Goal: Task Accomplishment & Management: Complete application form

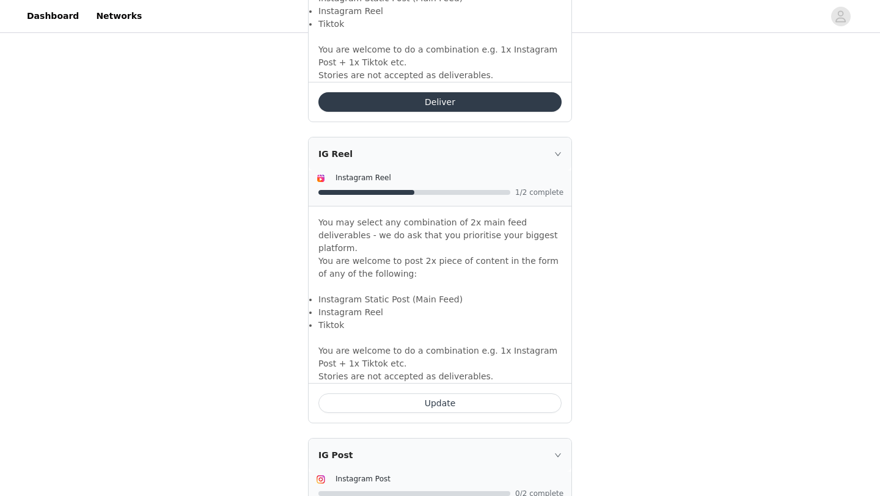
scroll to position [1002, 0]
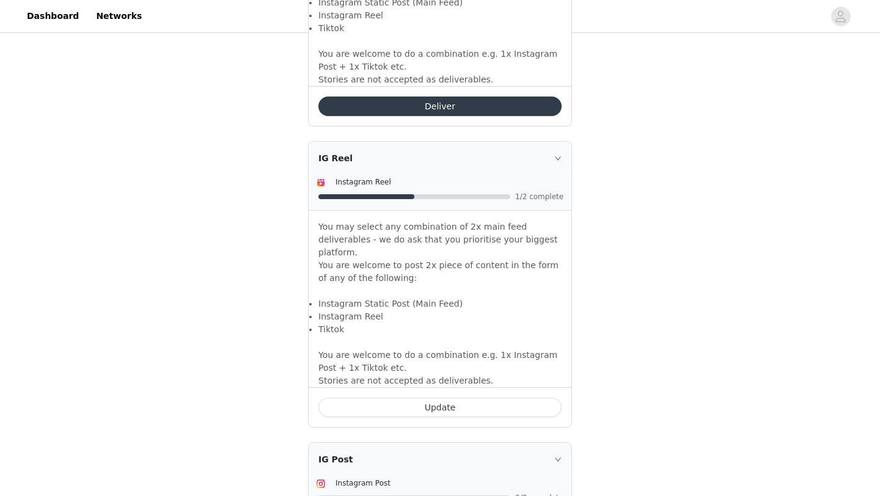
click at [402, 398] on button "Update" at bounding box center [439, 408] width 243 height 20
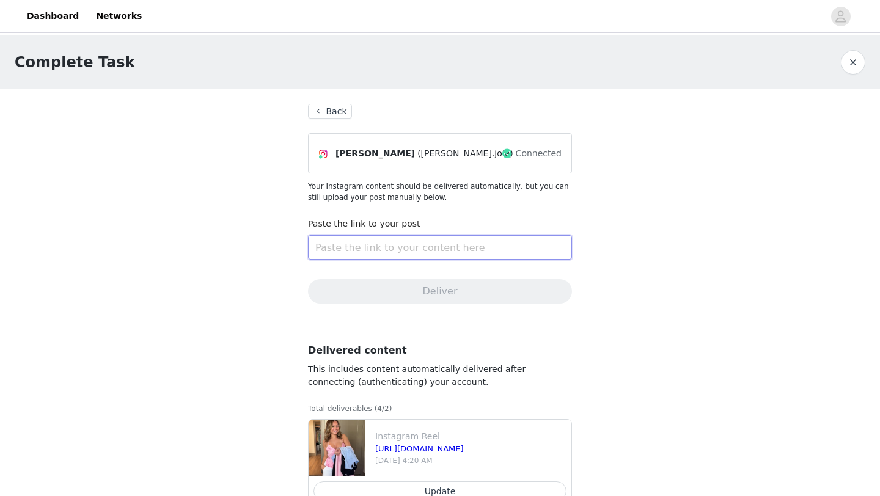
click at [424, 243] on input "text" at bounding box center [440, 247] width 264 height 24
paste input "[URL][DOMAIN_NAME]"
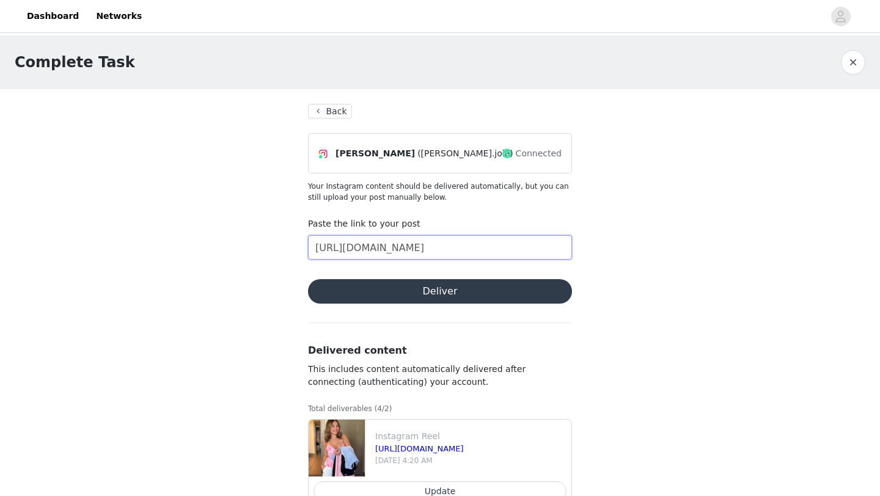
scroll to position [0, 119]
type input "[URL][DOMAIN_NAME]"
click at [406, 289] on button "Deliver" at bounding box center [440, 291] width 264 height 24
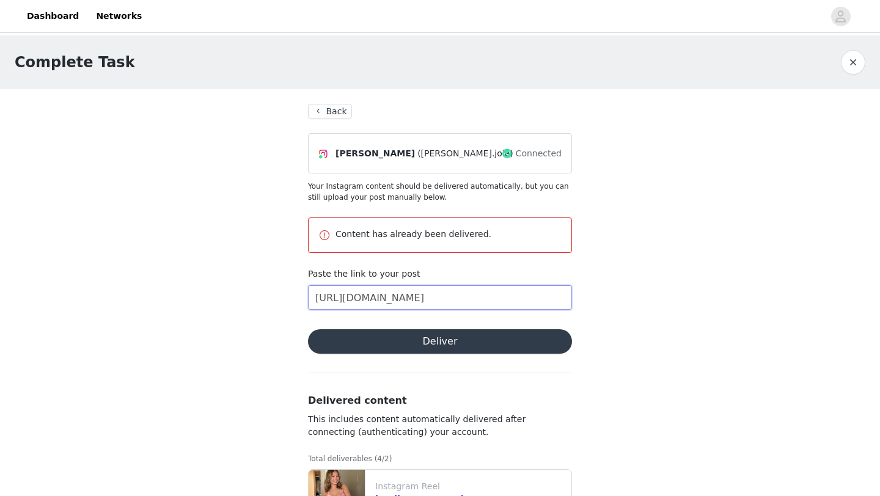
click at [504, 289] on input "[URL][DOMAIN_NAME]" at bounding box center [440, 297] width 264 height 24
click at [314, 299] on input "[URL][DOMAIN_NAME]" at bounding box center [440, 297] width 264 height 24
click at [314, 300] on input "[URL][DOMAIN_NAME]" at bounding box center [440, 297] width 264 height 24
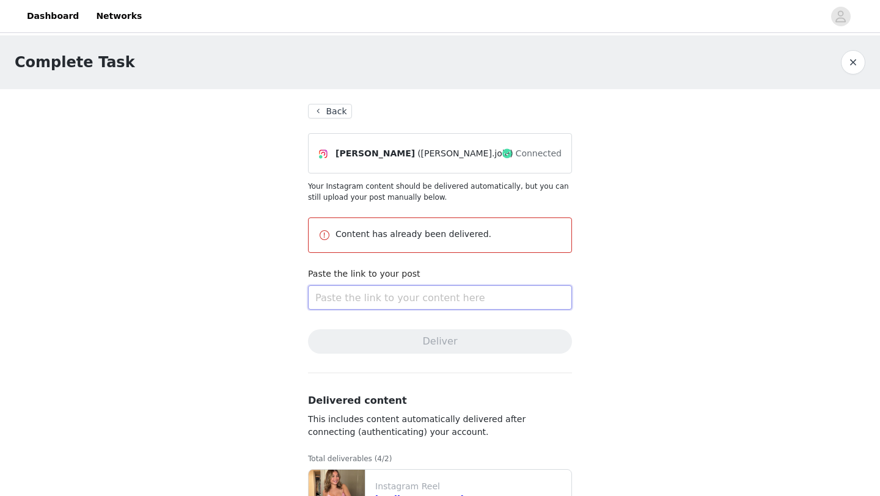
paste input "[URL][DOMAIN_NAME]"
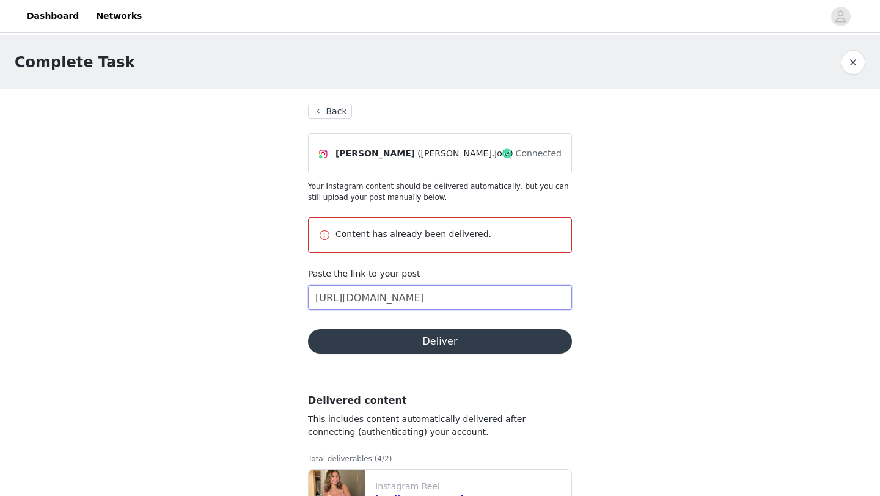
scroll to position [0, 90]
click at [375, 295] on input "[URL][DOMAIN_NAME]" at bounding box center [440, 297] width 264 height 24
type input "[URL][DOMAIN_NAME]"
click at [375, 337] on button "Deliver" at bounding box center [440, 341] width 264 height 24
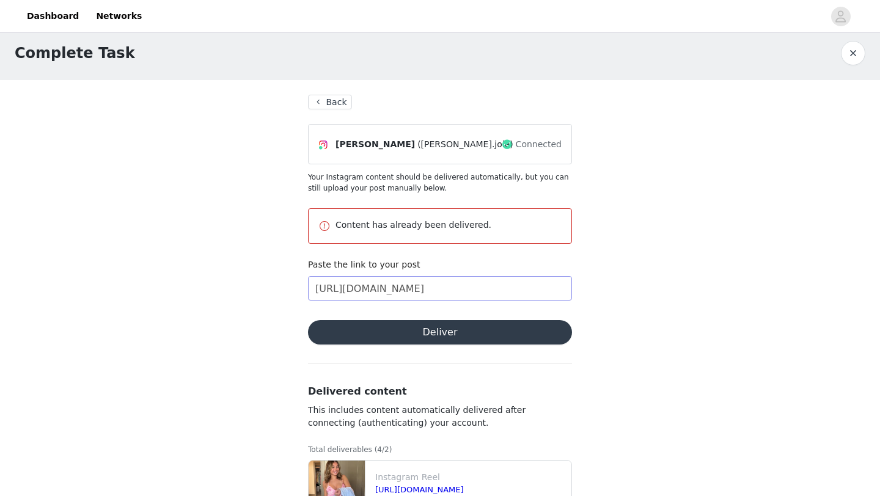
scroll to position [0, 0]
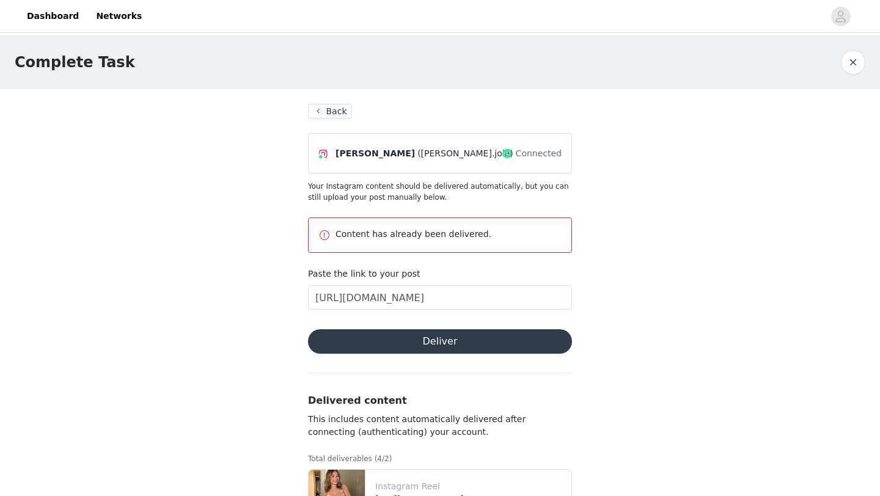
click at [323, 112] on button "Back" at bounding box center [330, 111] width 44 height 15
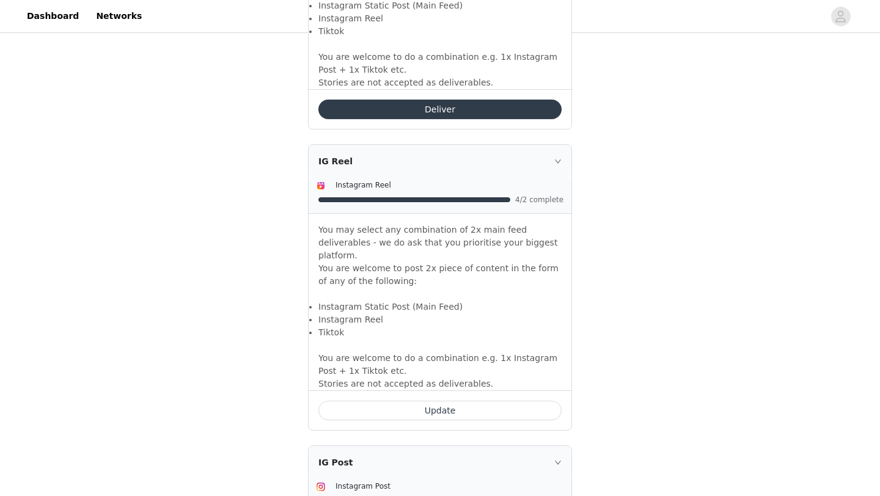
scroll to position [1003, 0]
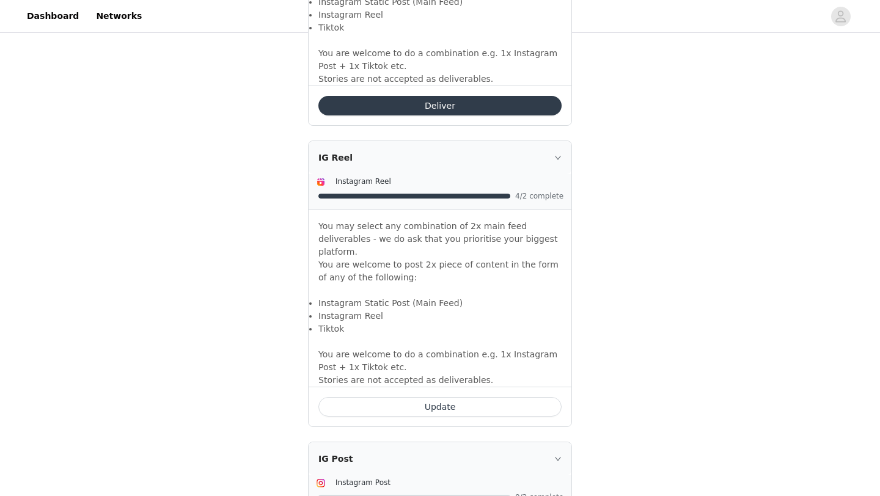
click at [392, 397] on button "Update" at bounding box center [439, 407] width 243 height 20
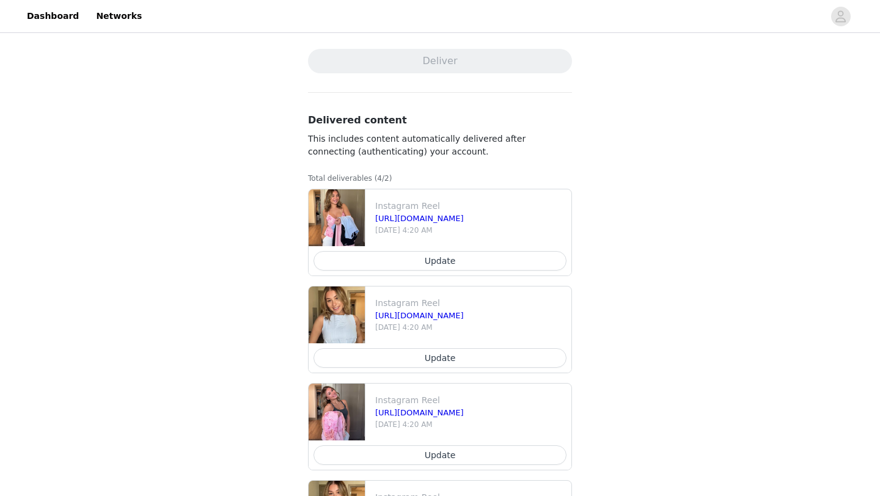
scroll to position [326, 0]
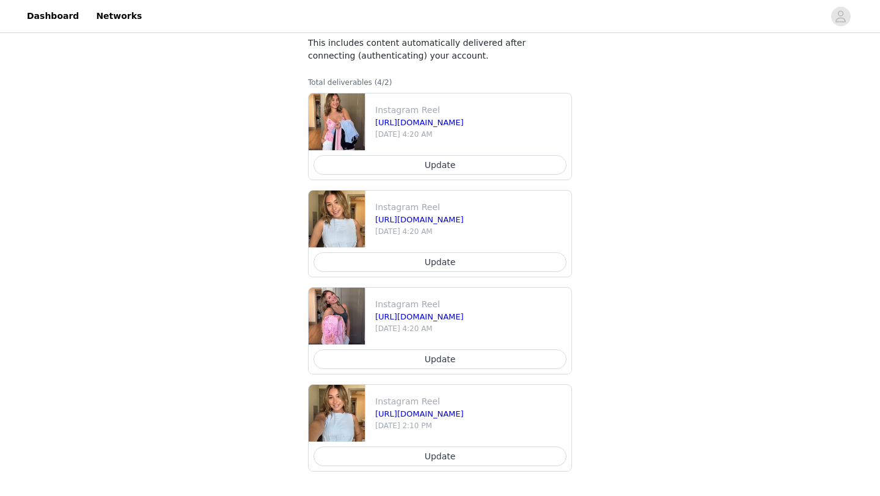
click at [405, 264] on button "Update" at bounding box center [440, 262] width 253 height 20
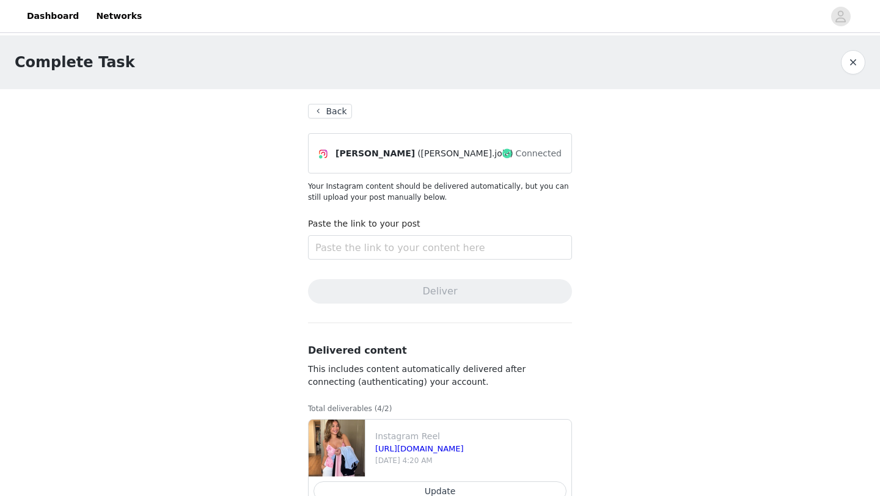
click at [337, 114] on button "Back" at bounding box center [330, 111] width 44 height 15
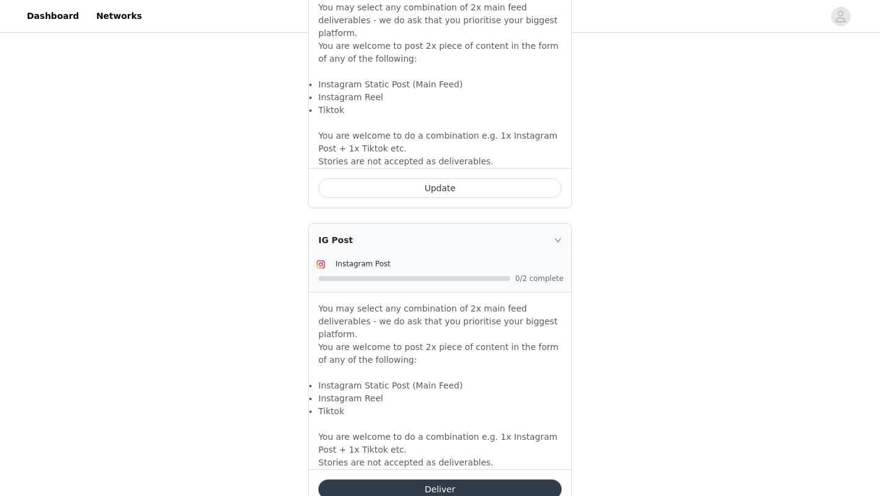
scroll to position [1222, 0]
click at [352, 479] on button "Deliver" at bounding box center [439, 489] width 243 height 20
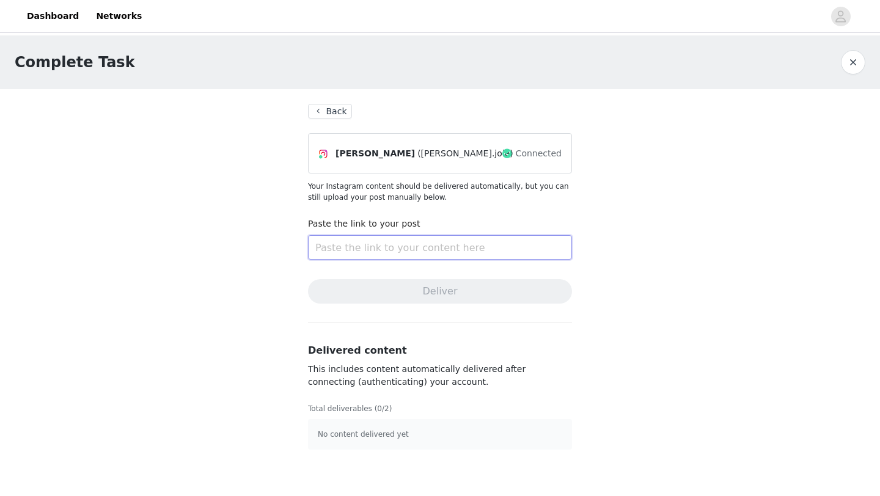
click at [410, 252] on input "text" at bounding box center [440, 247] width 264 height 24
paste input "[URL][DOMAIN_NAME]"
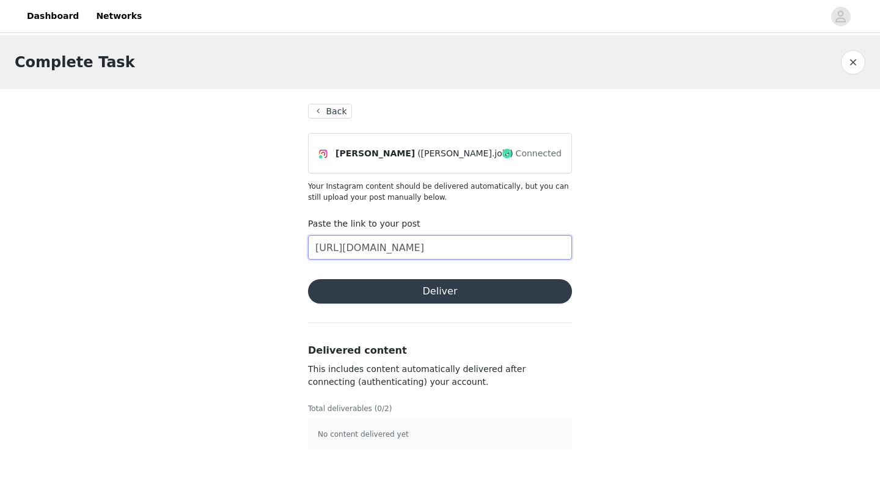
paste input "[URL][DOMAIN_NAME]"
click at [404, 249] on input "[URL][DOMAIN_NAME]" at bounding box center [440, 247] width 264 height 24
type input "[URL][DOMAIN_NAME][DOMAIN_NAME]"
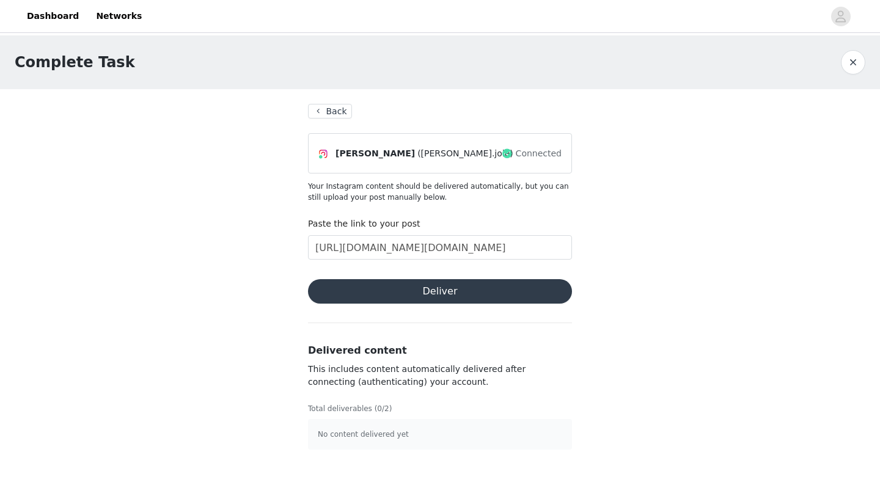
click at [396, 299] on button "Deliver" at bounding box center [440, 291] width 264 height 24
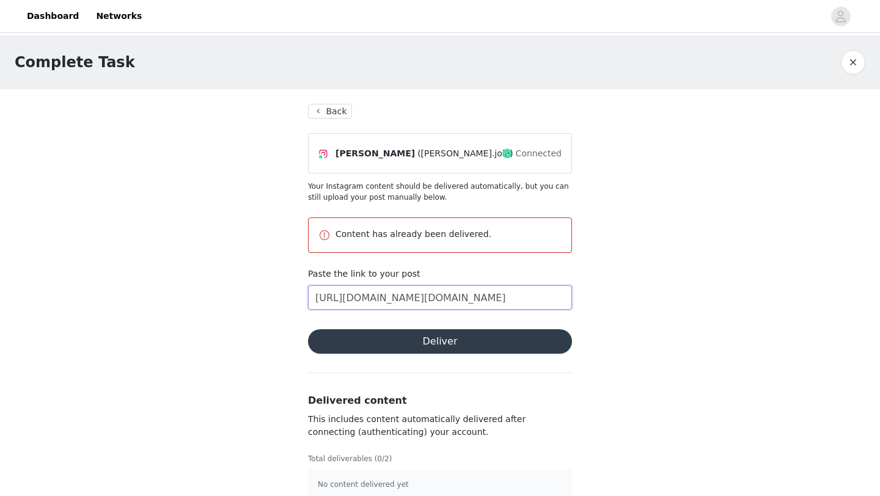
click at [314, 295] on input "[URL][DOMAIN_NAME][DOMAIN_NAME]" at bounding box center [440, 297] width 264 height 24
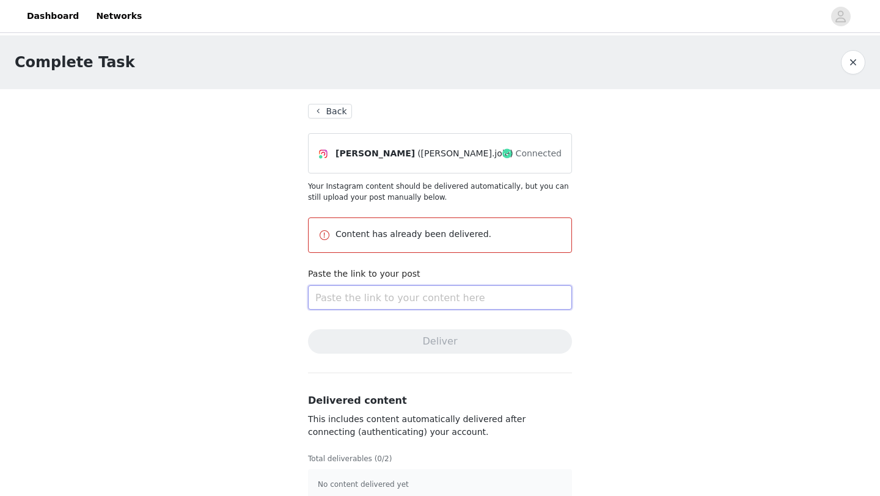
click at [343, 308] on input "text" at bounding box center [440, 297] width 264 height 24
paste input "[URL][DOMAIN_NAME]"
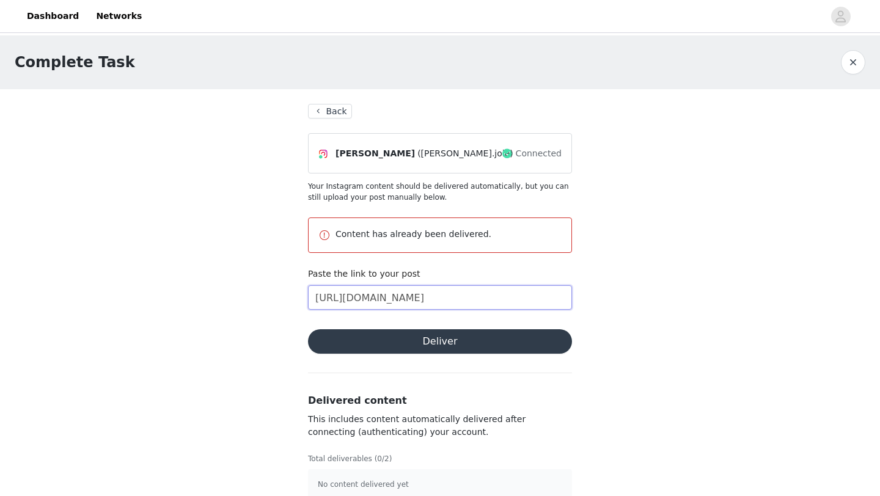
scroll to position [0, 83]
type input "[URL][DOMAIN_NAME]"
click at [367, 342] on button "Deliver" at bounding box center [440, 341] width 264 height 24
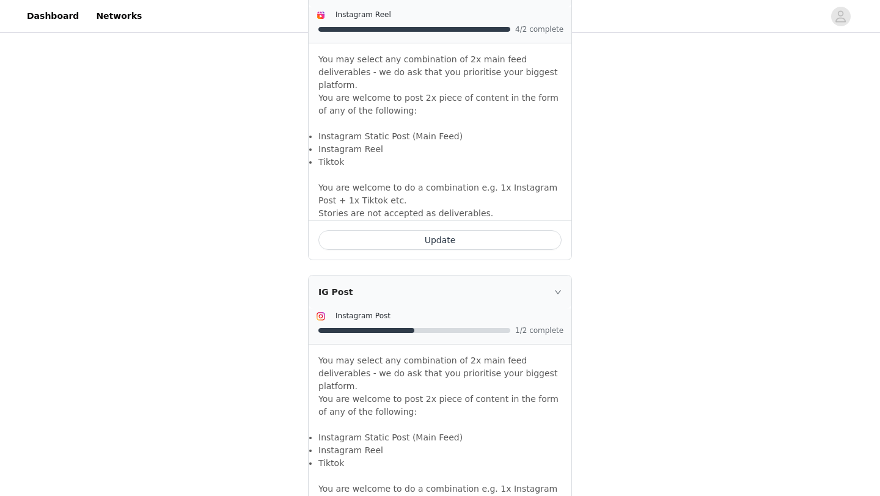
scroll to position [1225, 0]
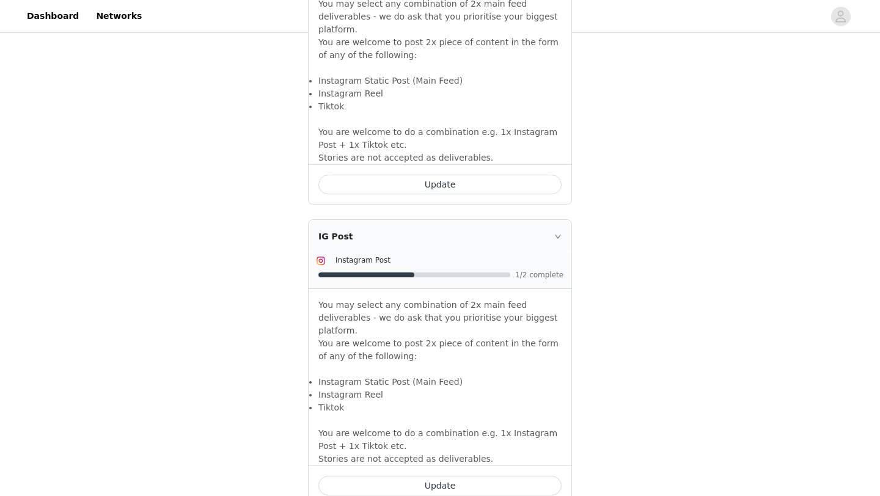
click at [380, 476] on button "Update" at bounding box center [439, 486] width 243 height 20
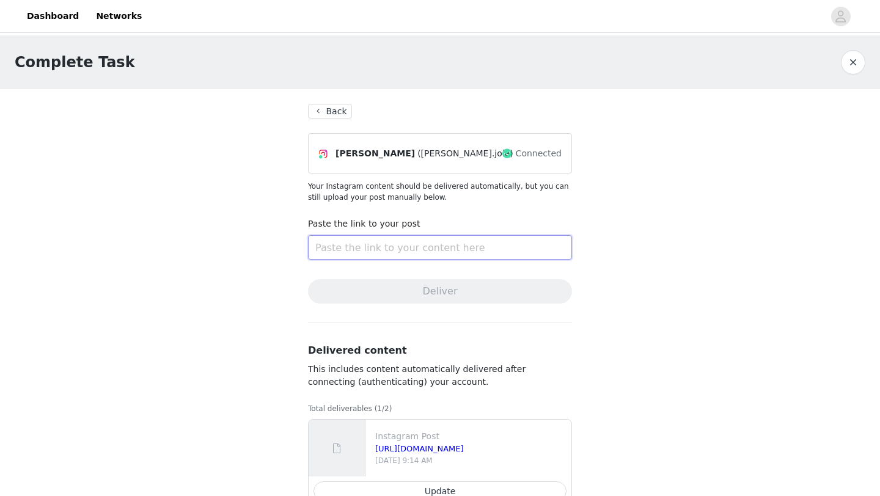
click at [363, 251] on input "text" at bounding box center [440, 247] width 264 height 24
paste input "[URL][DOMAIN_NAME]"
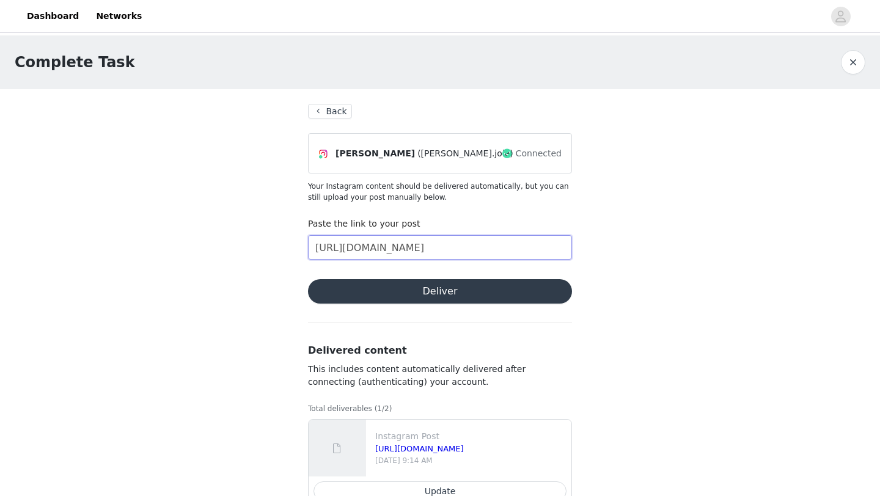
scroll to position [0, 106]
type input "[URL][DOMAIN_NAME]"
click at [398, 290] on button "Deliver" at bounding box center [440, 291] width 264 height 24
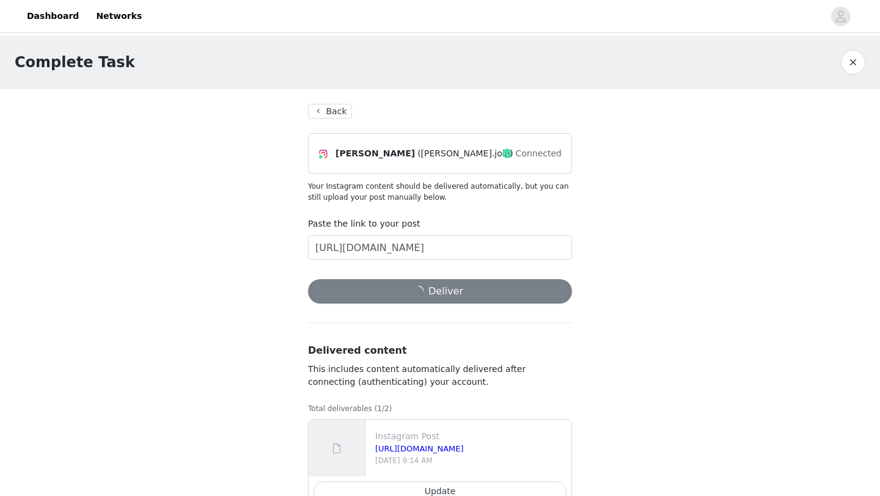
scroll to position [35, 0]
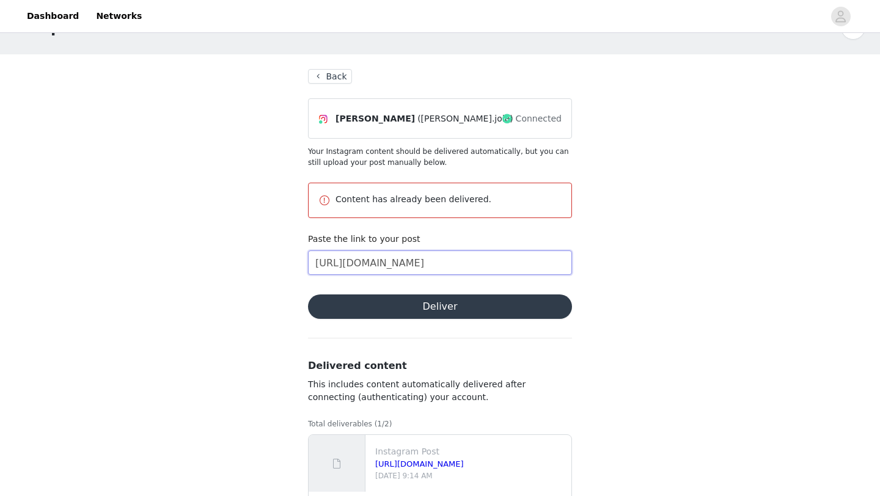
click at [318, 266] on input "[URL][DOMAIN_NAME]" at bounding box center [440, 263] width 264 height 24
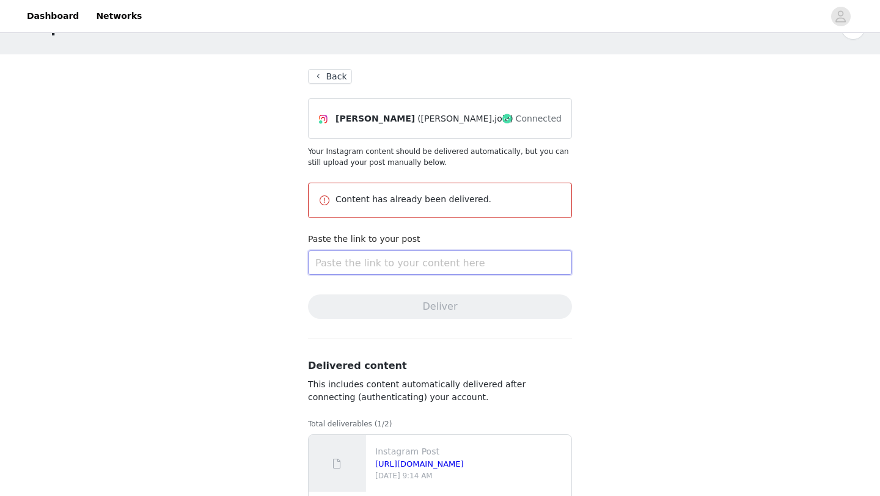
paste input "[URL][DOMAIN_NAME]"
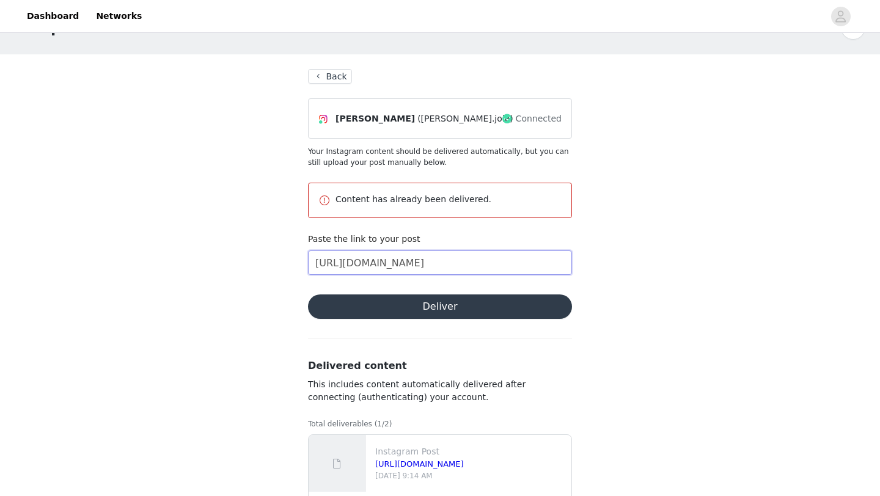
click at [364, 263] on input "[URL][DOMAIN_NAME]" at bounding box center [440, 263] width 264 height 24
type input "[URL][DOMAIN_NAME]"
click at [350, 313] on button "Deliver" at bounding box center [440, 307] width 264 height 24
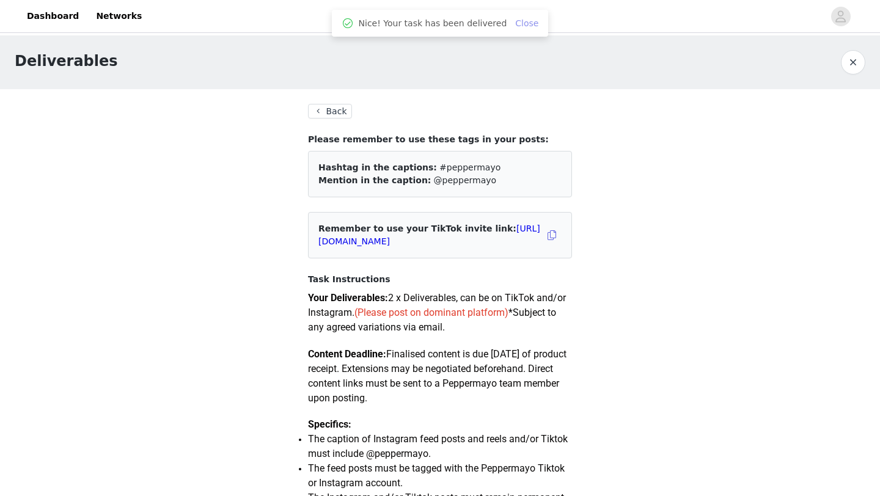
click at [523, 22] on link "Close" at bounding box center [526, 23] width 23 height 10
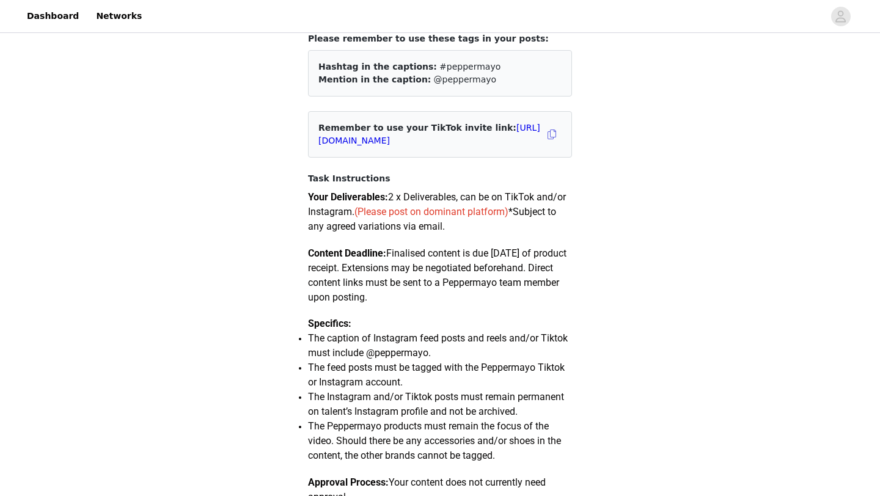
scroll to position [34, 0]
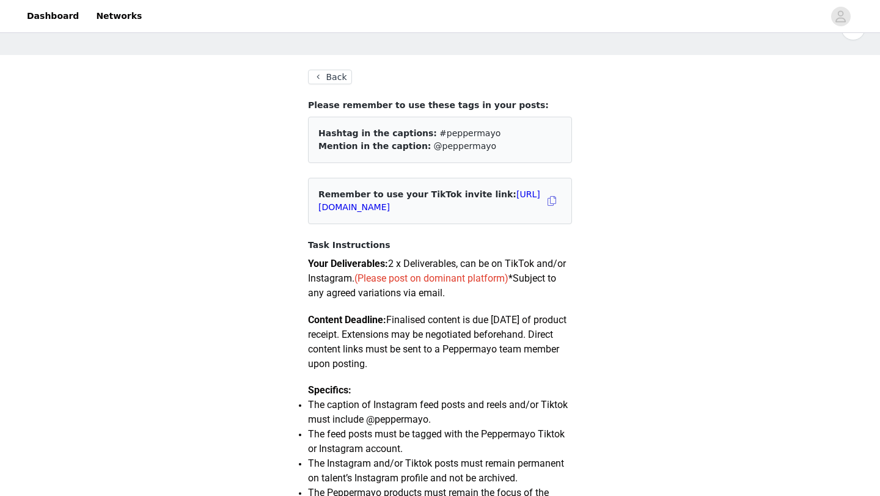
click at [325, 78] on button "Back" at bounding box center [330, 77] width 44 height 15
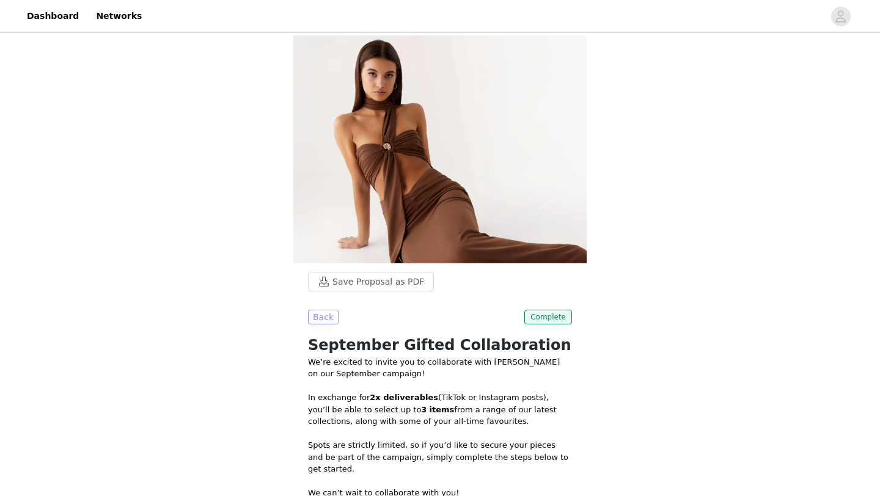
click at [324, 319] on button "Back" at bounding box center [323, 317] width 31 height 15
